Goal: Information Seeking & Learning: Understand process/instructions

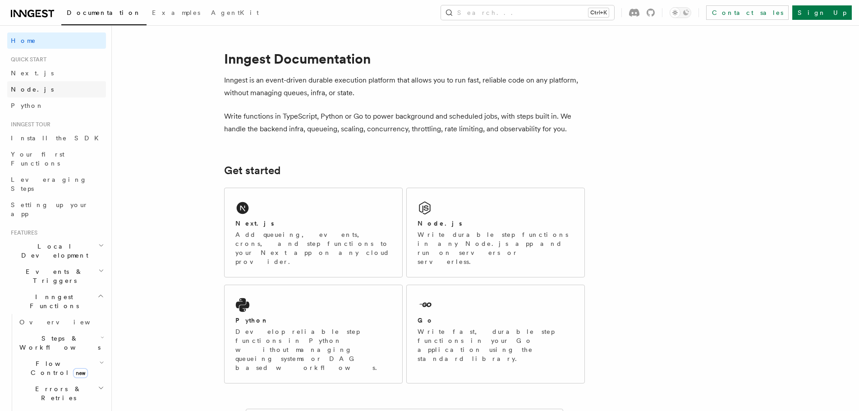
click at [23, 91] on span "Node.js" at bounding box center [32, 89] width 43 height 7
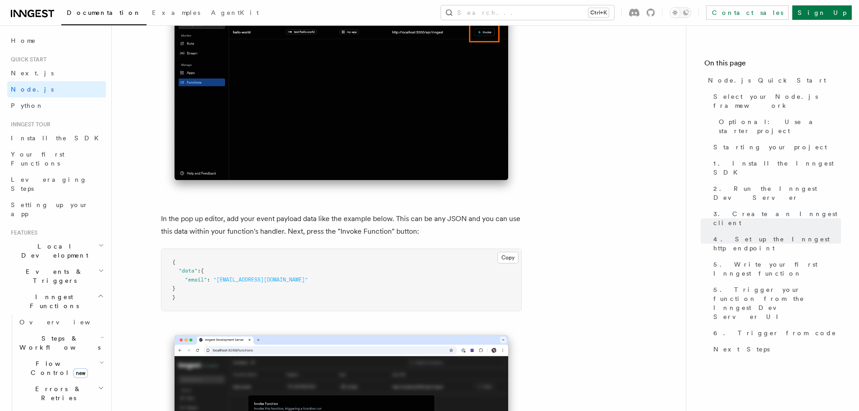
scroll to position [2571, 0]
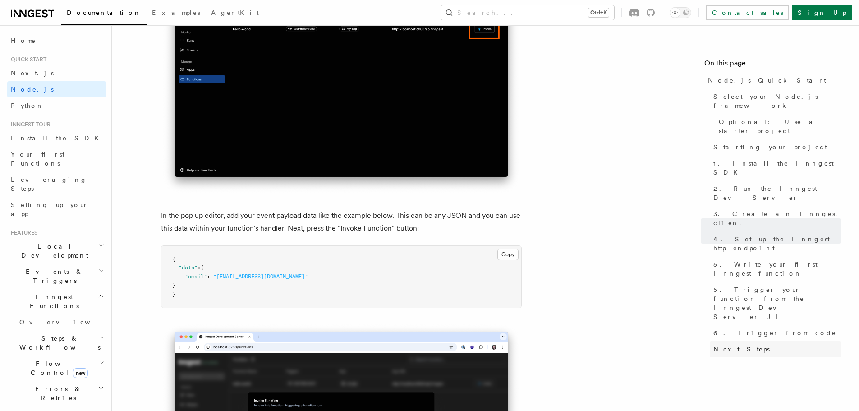
click at [725, 345] on span "Next Steps" at bounding box center [741, 349] width 56 height 9
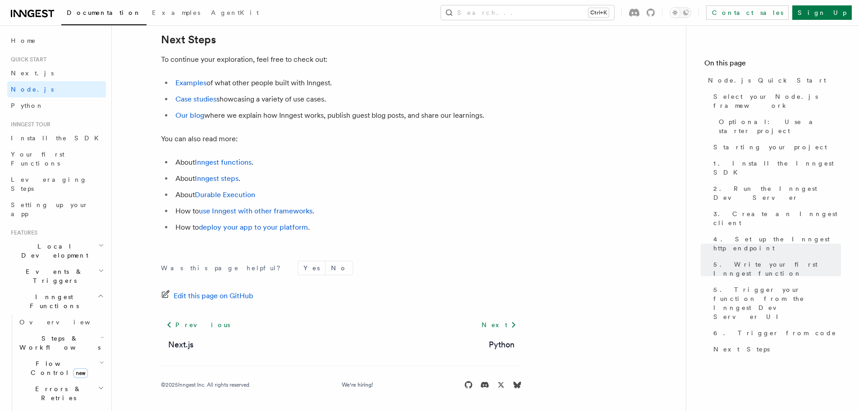
scroll to position [5657, 0]
click at [269, 231] on link "deploy your app to your platform" at bounding box center [253, 227] width 109 height 9
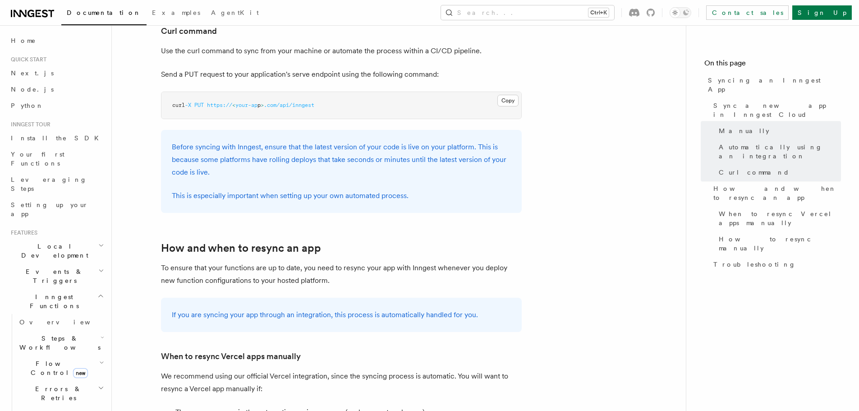
scroll to position [1488, 0]
